Goal: Task Accomplishment & Management: Use online tool/utility

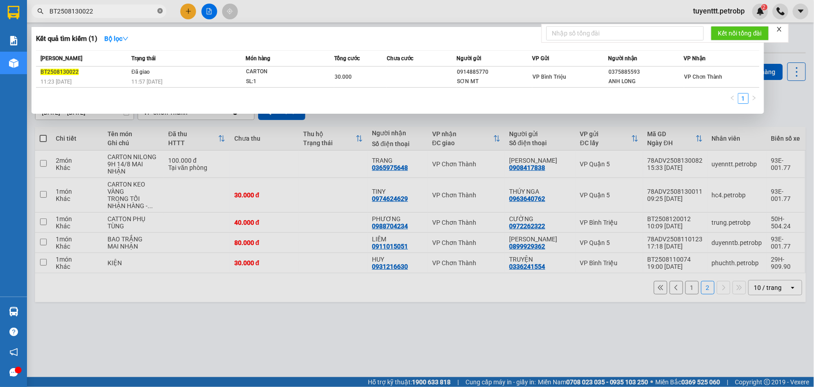
click at [157, 11] on icon "close-circle" at bounding box center [159, 10] width 5 height 5
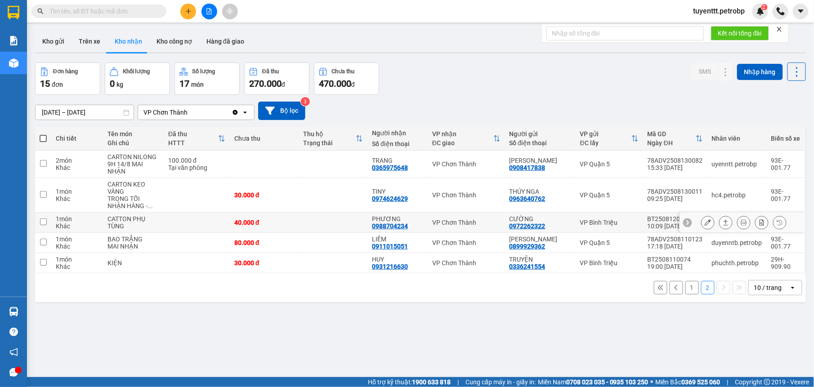
scroll to position [41, 0]
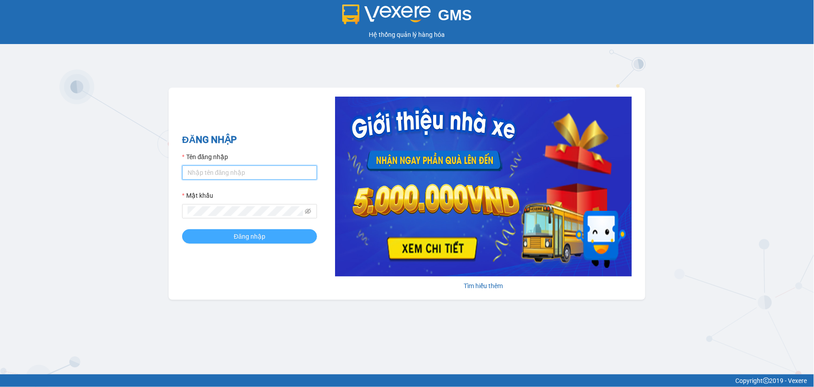
type input "tuyenttt.petrobp"
click at [214, 236] on button "Đăng nhập" at bounding box center [249, 236] width 135 height 14
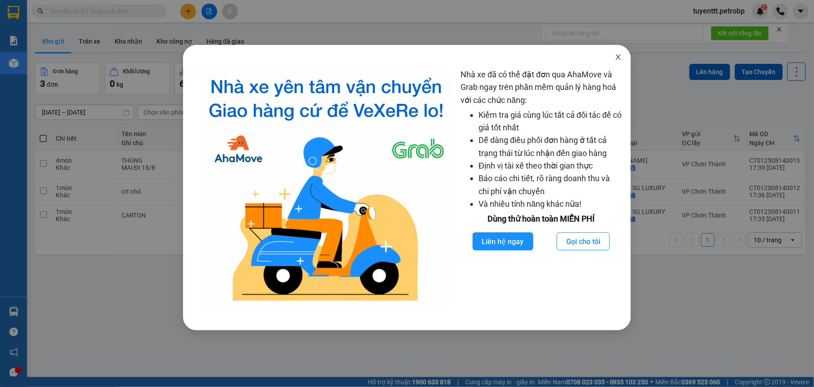
click at [615, 59] on icon "close" at bounding box center [618, 57] width 7 height 7
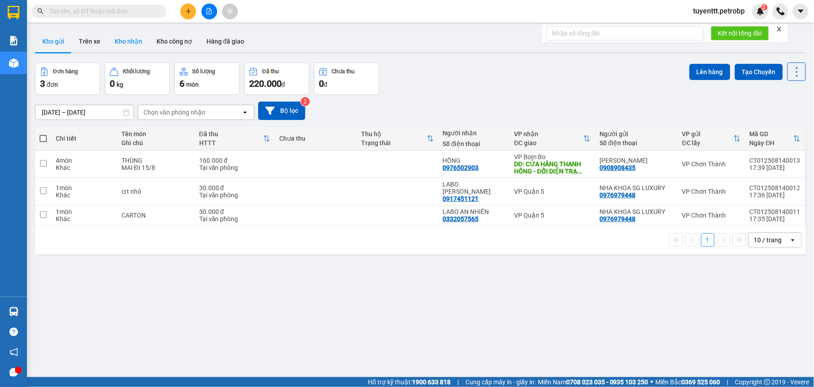
click at [125, 42] on button "Kho nhận" at bounding box center [129, 42] width 42 height 22
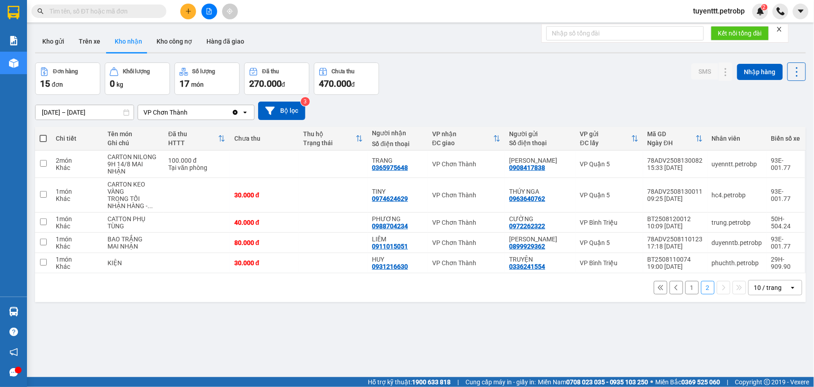
click at [687, 292] on button "1" at bounding box center [692, 287] width 13 height 13
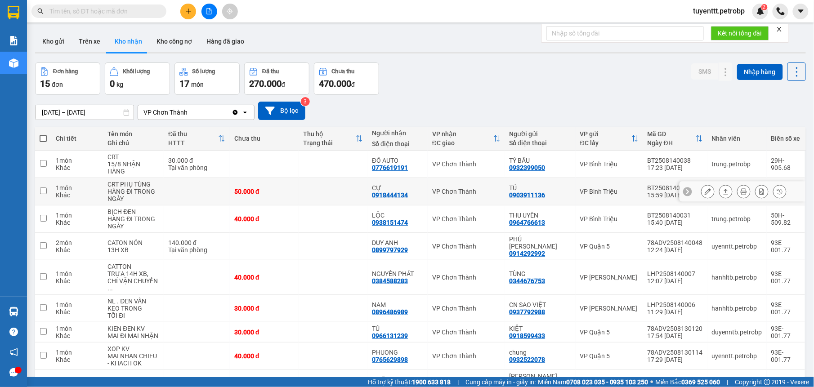
scroll to position [57, 0]
